Goal: Task Accomplishment & Management: Complete application form

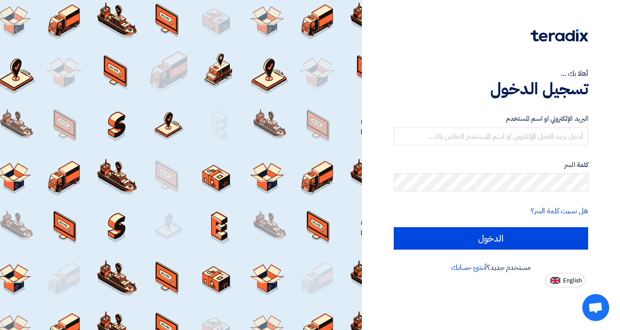
click at [527, 91] on h1 "تسجيل الدخول" at bounding box center [491, 89] width 194 height 20
click at [472, 269] on link "أنشئ حسابك" at bounding box center [468, 267] width 35 height 11
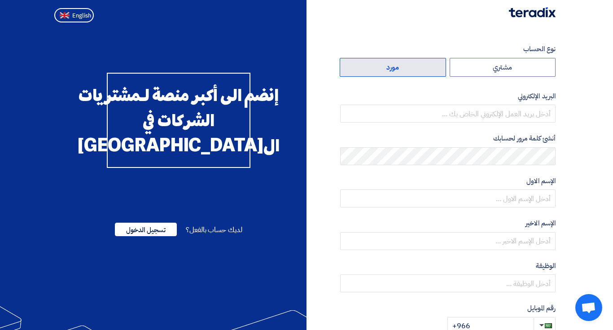
click at [406, 65] on label "مورد" at bounding box center [393, 67] width 106 height 19
click at [406, 65] on input "مورد" at bounding box center [393, 67] width 106 height 18
radio input "true"
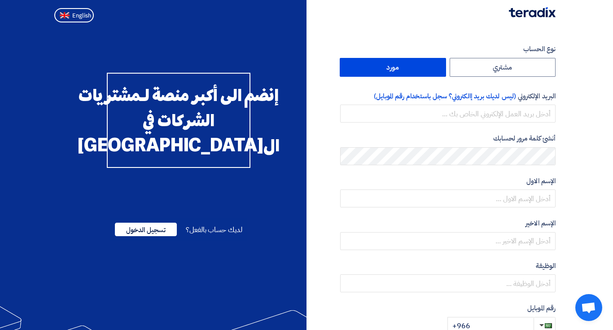
click at [419, 71] on label "مورد" at bounding box center [393, 67] width 106 height 19
click at [419, 71] on input "مورد" at bounding box center [393, 67] width 106 height 18
click at [503, 118] on input "email" at bounding box center [448, 114] width 216 height 18
click at [591, 140] on section "نوع الحساب مشتري مورد البريد الإلكتروني (ليس لديك بريد إالكتروني؟ سجل باستخدام …" at bounding box center [306, 259] width 613 height 467
